Goal: Task Accomplishment & Management: Manage account settings

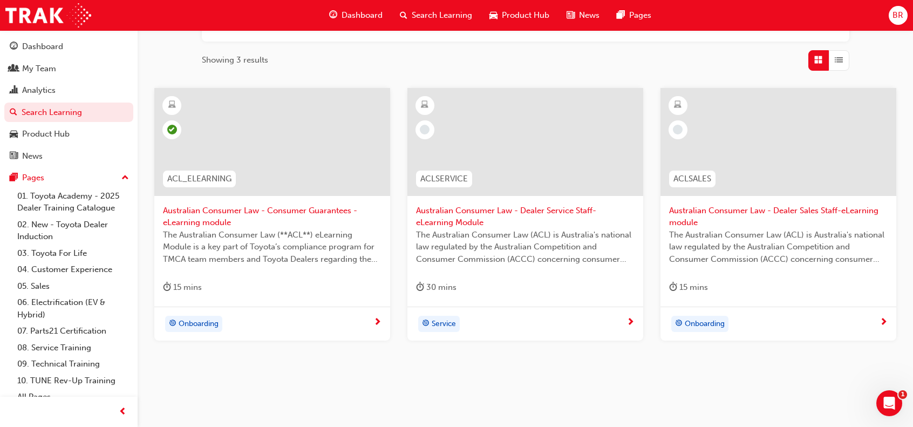
click at [896, 12] on span "BR" at bounding box center [897, 15] width 11 height 12
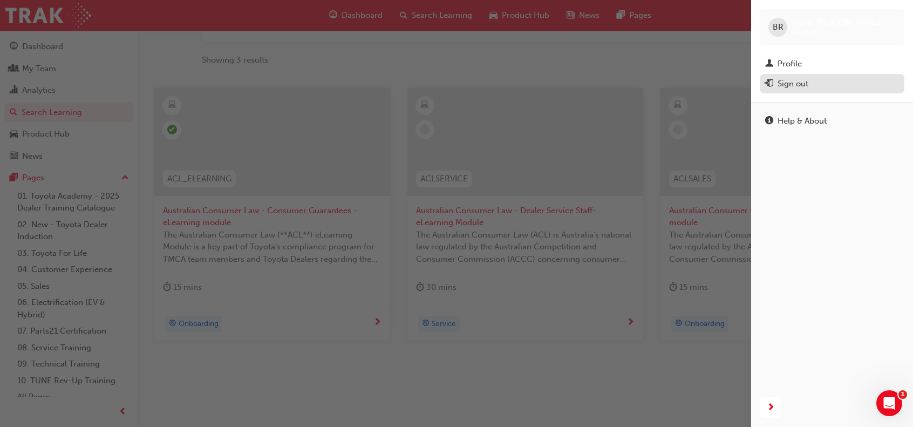
click at [790, 83] on div "Sign out" at bounding box center [792, 84] width 31 height 12
